Goal: Find specific page/section: Find specific page/section

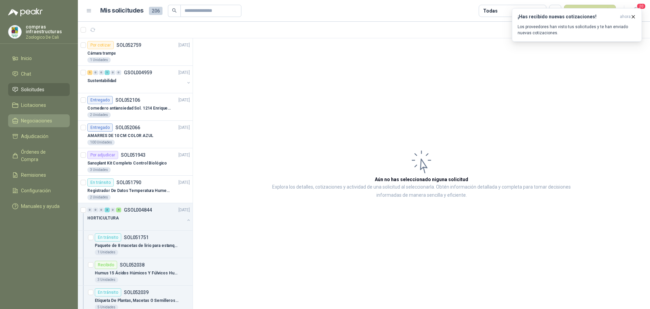
click at [57, 126] on link "Negociaciones" at bounding box center [39, 120] width 62 height 13
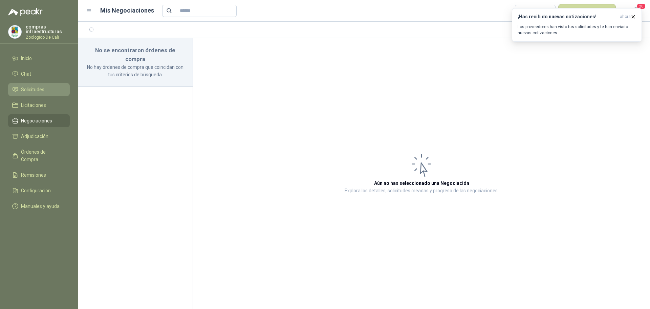
click at [48, 92] on li "Solicitudes" at bounding box center [39, 89] width 54 height 7
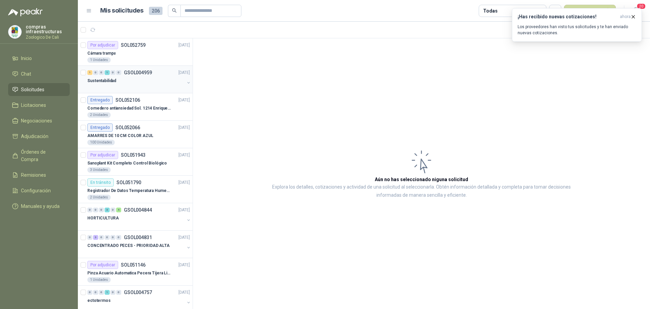
click at [149, 89] on div at bounding box center [135, 87] width 97 height 5
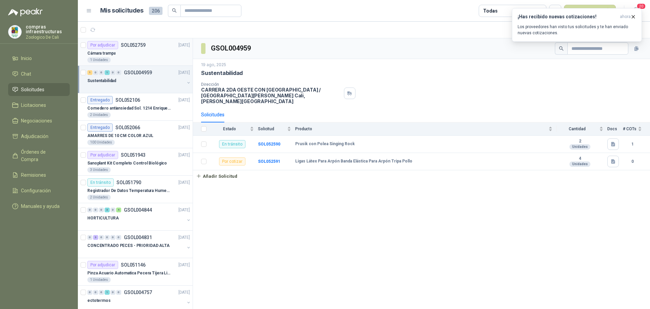
click at [136, 55] on div "Cámara trampa" at bounding box center [138, 53] width 103 height 8
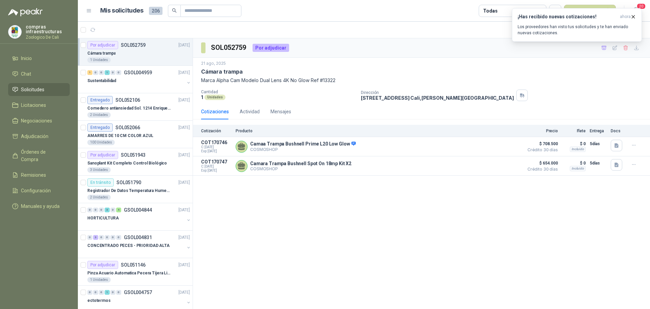
click at [39, 93] on link "Solicitudes" at bounding box center [39, 89] width 62 height 13
